Goal: Information Seeking & Learning: Learn about a topic

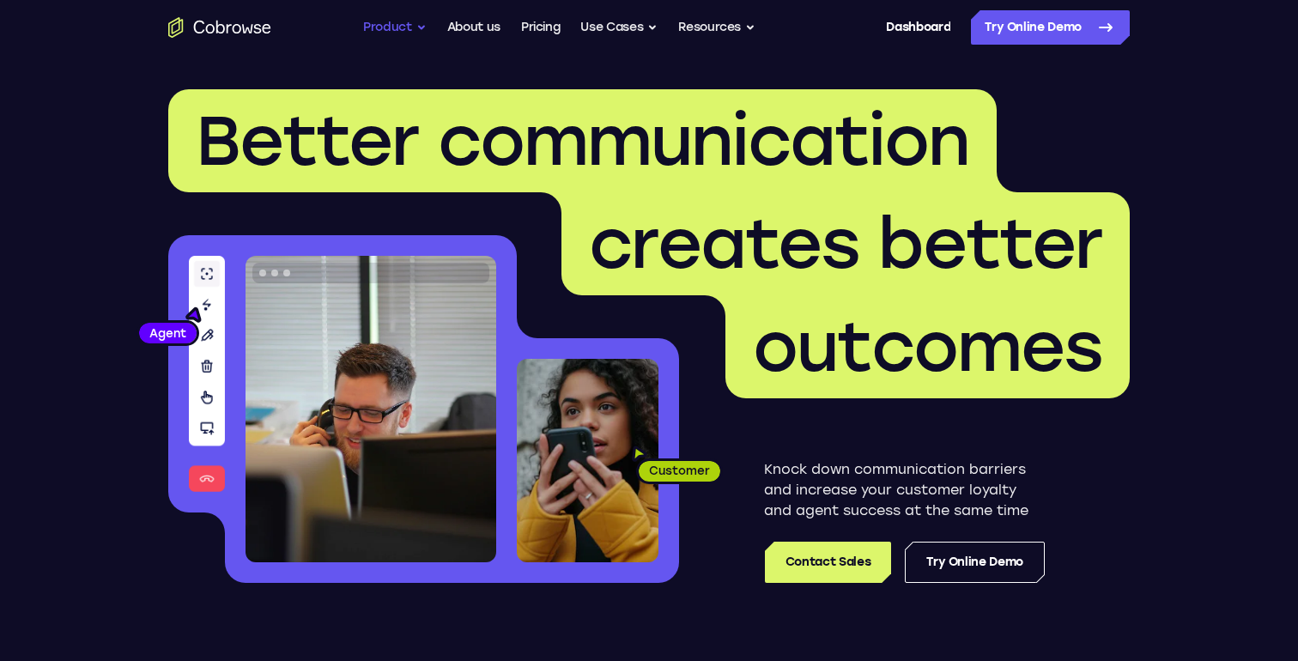
click at [391, 30] on button "Product" at bounding box center [395, 27] width 64 height 34
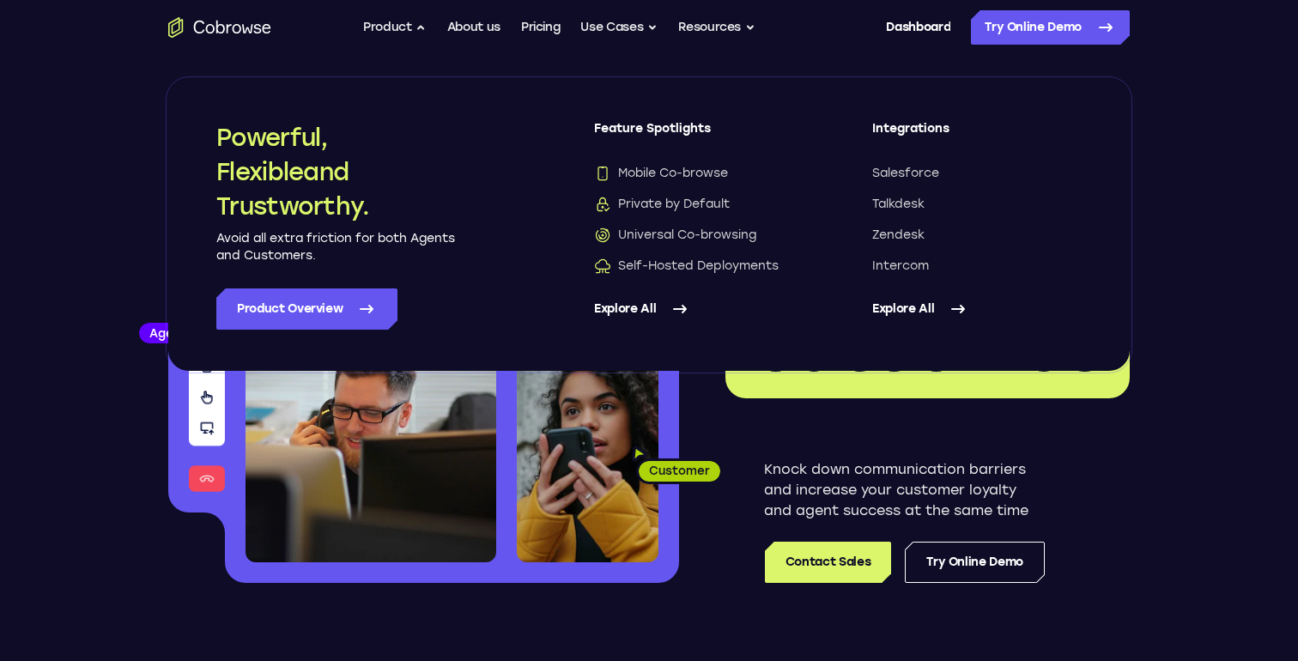
click at [635, 309] on link "Explore All" at bounding box center [698, 308] width 209 height 41
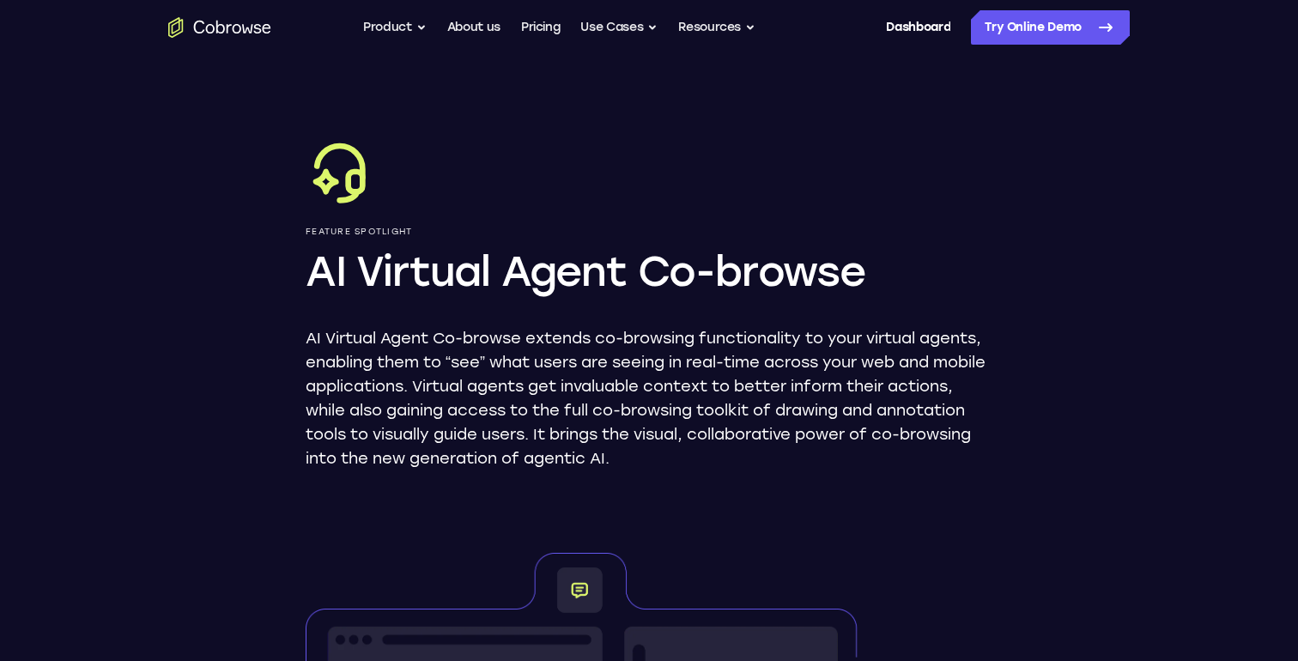
click at [615, 271] on h1 "AI Virtual Agent Co-browse" at bounding box center [649, 271] width 687 height 55
click at [520, 271] on h1 "AI Virtual Agent Co-browse" at bounding box center [649, 271] width 687 height 55
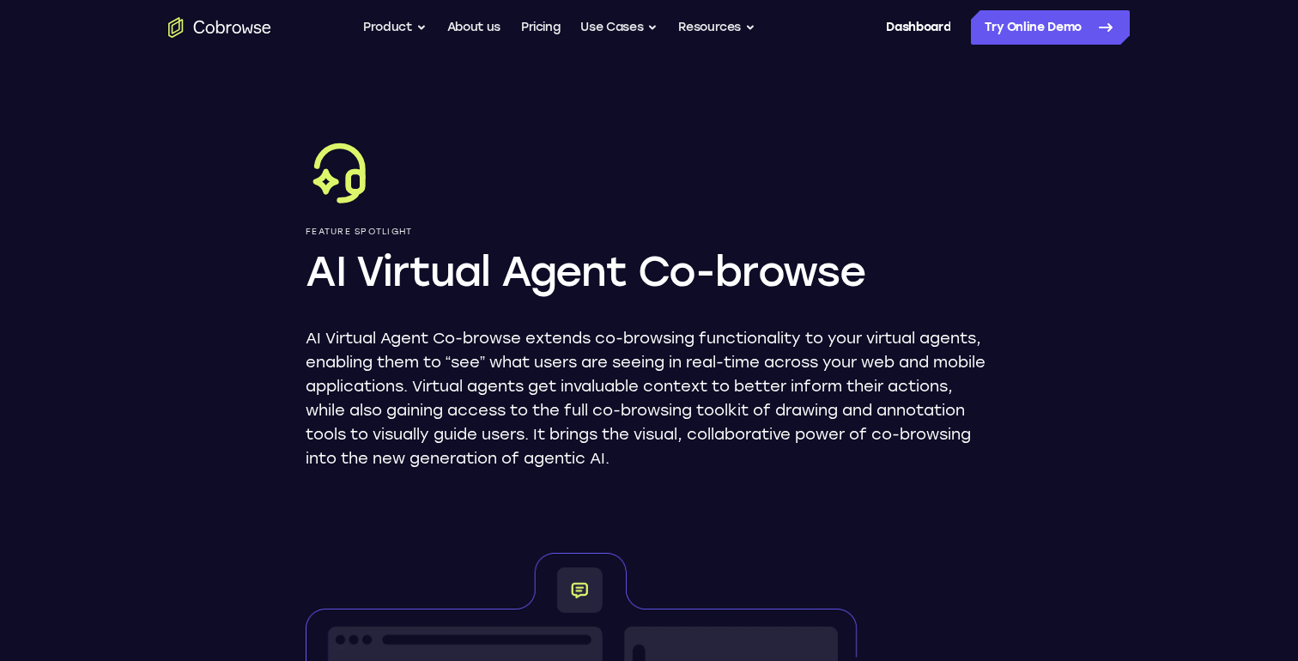
click at [520, 271] on h1 "AI Virtual Agent Co-browse" at bounding box center [649, 271] width 687 height 55
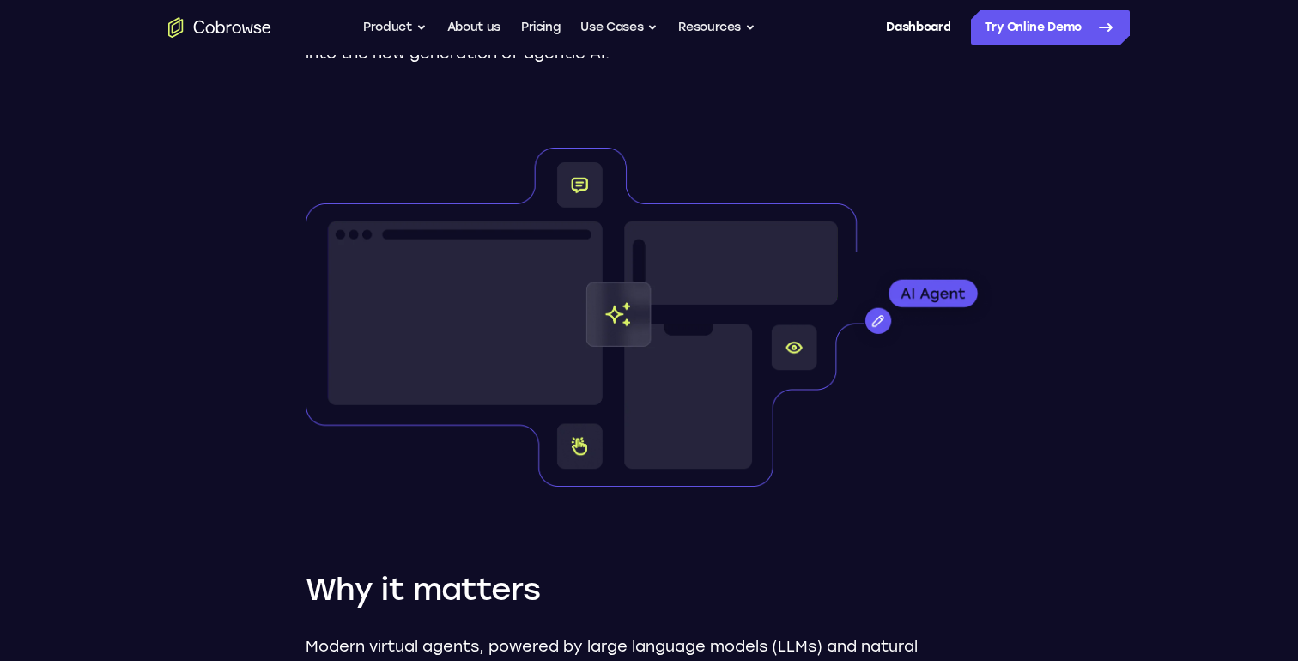
scroll to position [474, 0]
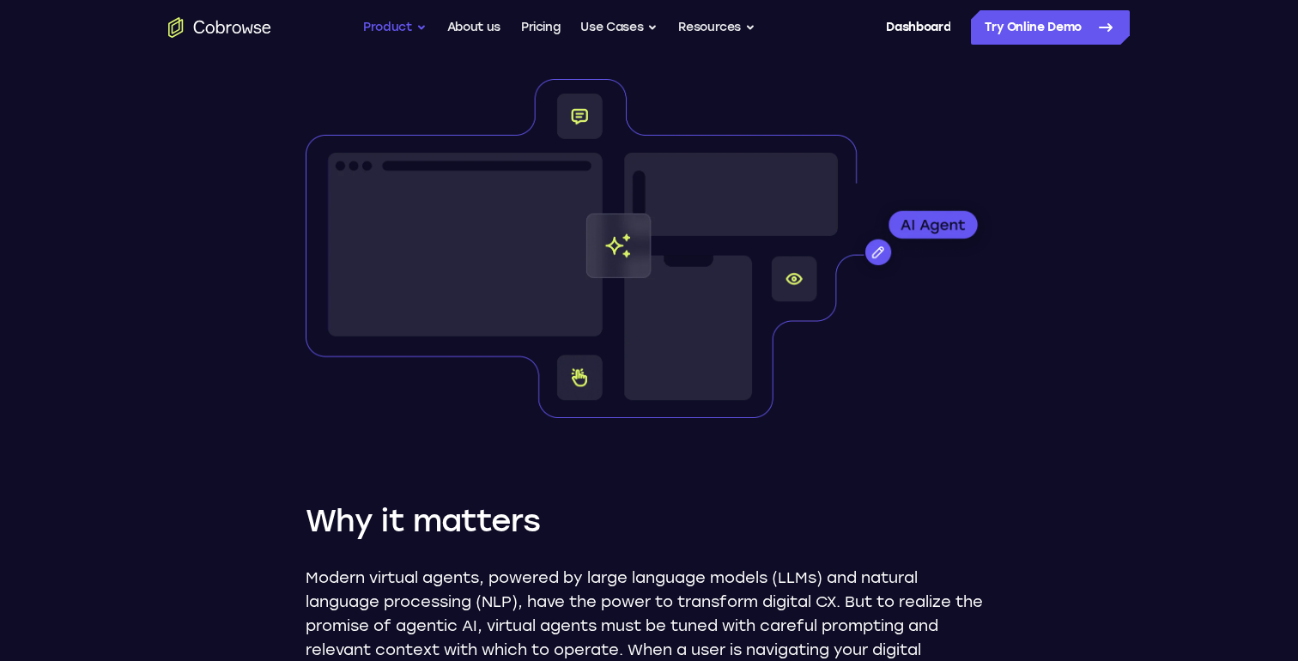
click at [415, 34] on button "Product" at bounding box center [395, 27] width 64 height 34
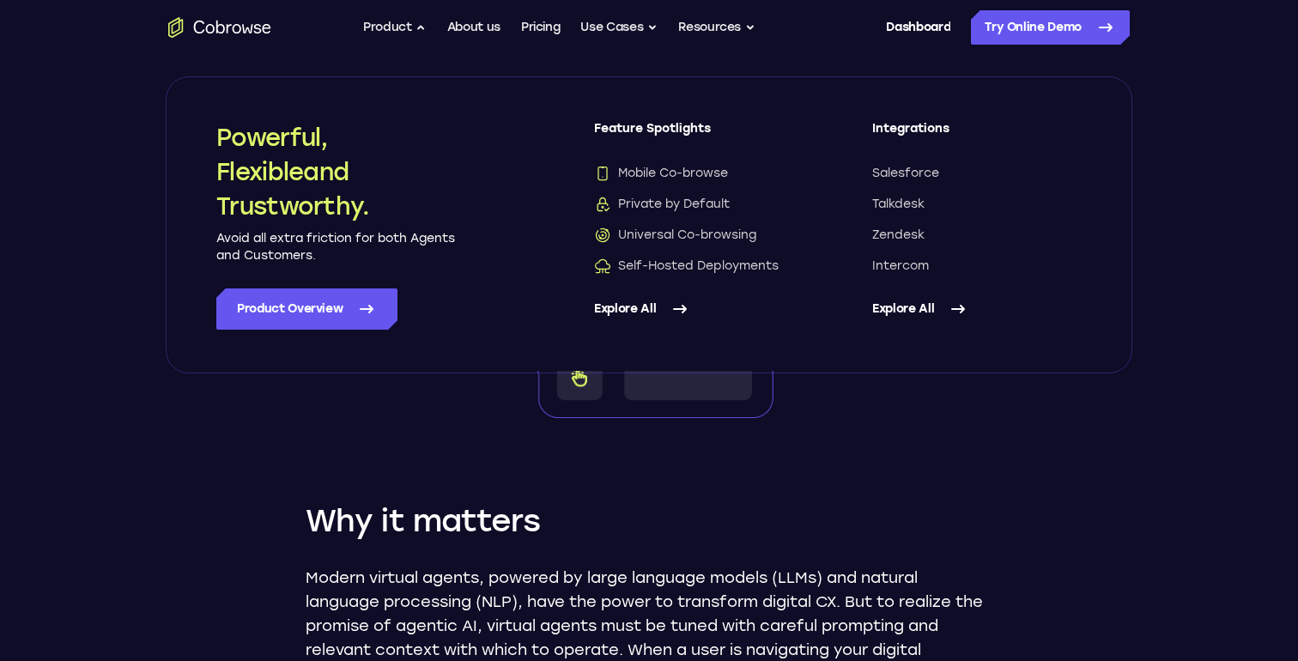
click at [663, 310] on link "Explore All" at bounding box center [698, 308] width 209 height 41
